Goal: Information Seeking & Learning: Stay updated

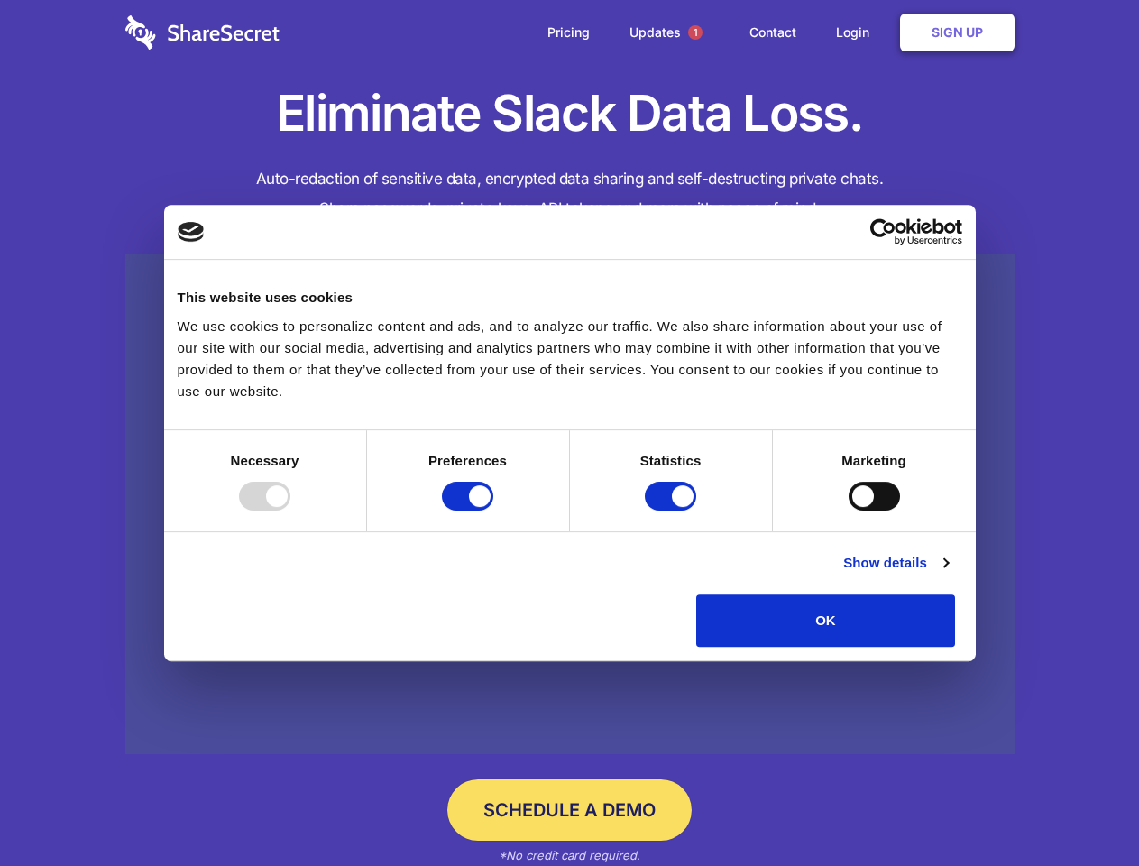
click at [290, 510] on div at bounding box center [264, 495] width 51 height 29
click at [493, 510] on input "Preferences" at bounding box center [467, 495] width 51 height 29
checkbox input "false"
click at [673, 510] on input "Statistics" at bounding box center [670, 495] width 51 height 29
checkbox input "false"
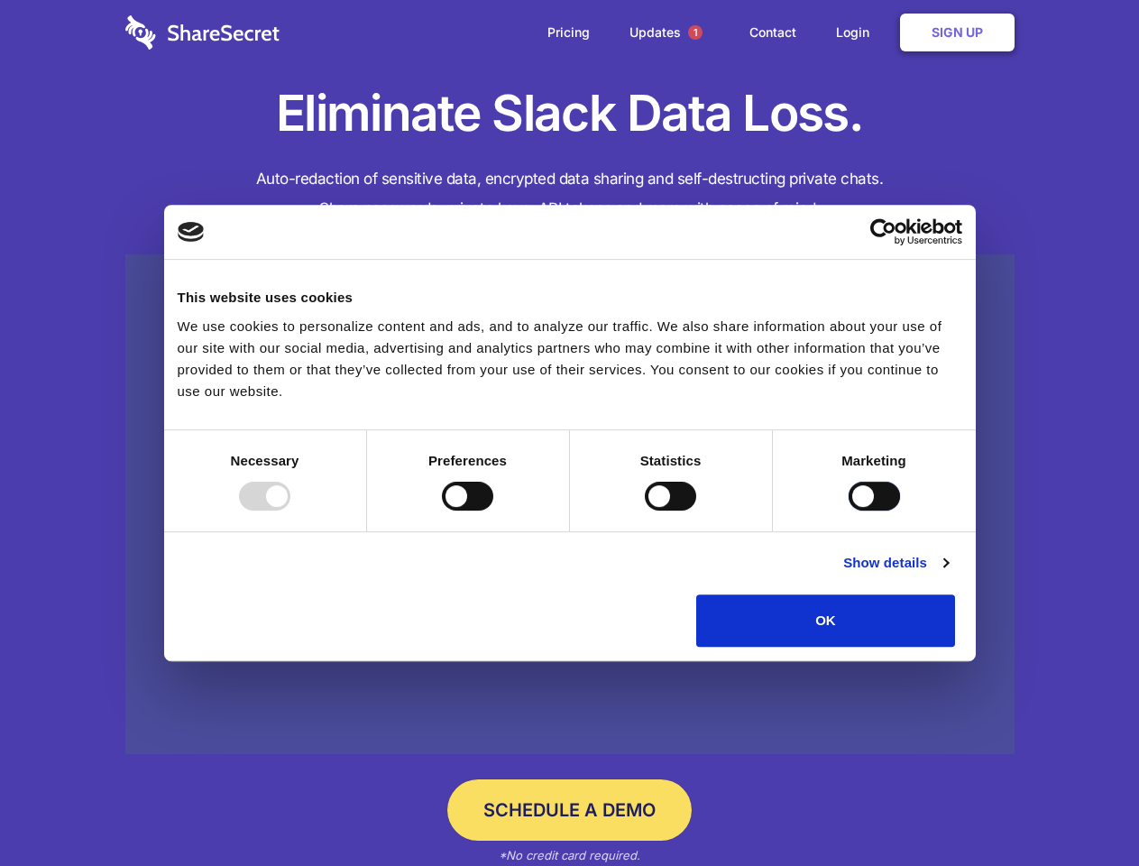
click at [848, 510] on input "Marketing" at bounding box center [873, 495] width 51 height 29
checkbox input "true"
click at [948, 573] on link "Show details" at bounding box center [895, 563] width 105 height 22
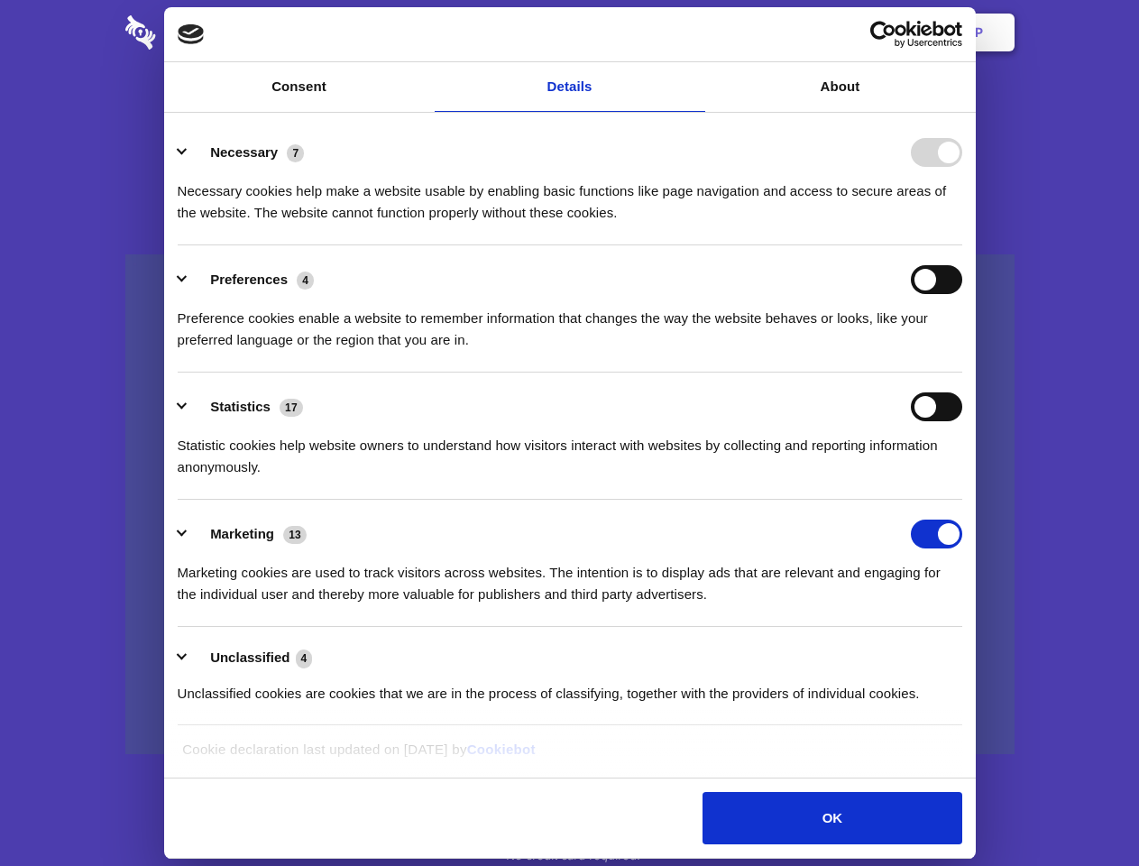
click at [962, 245] on li "Necessary 7 Necessary cookies help make a website usable by enabling basic func…" at bounding box center [570, 181] width 784 height 127
click at [694, 32] on span "1" at bounding box center [695, 32] width 14 height 14
